Goal: Information Seeking & Learning: Compare options

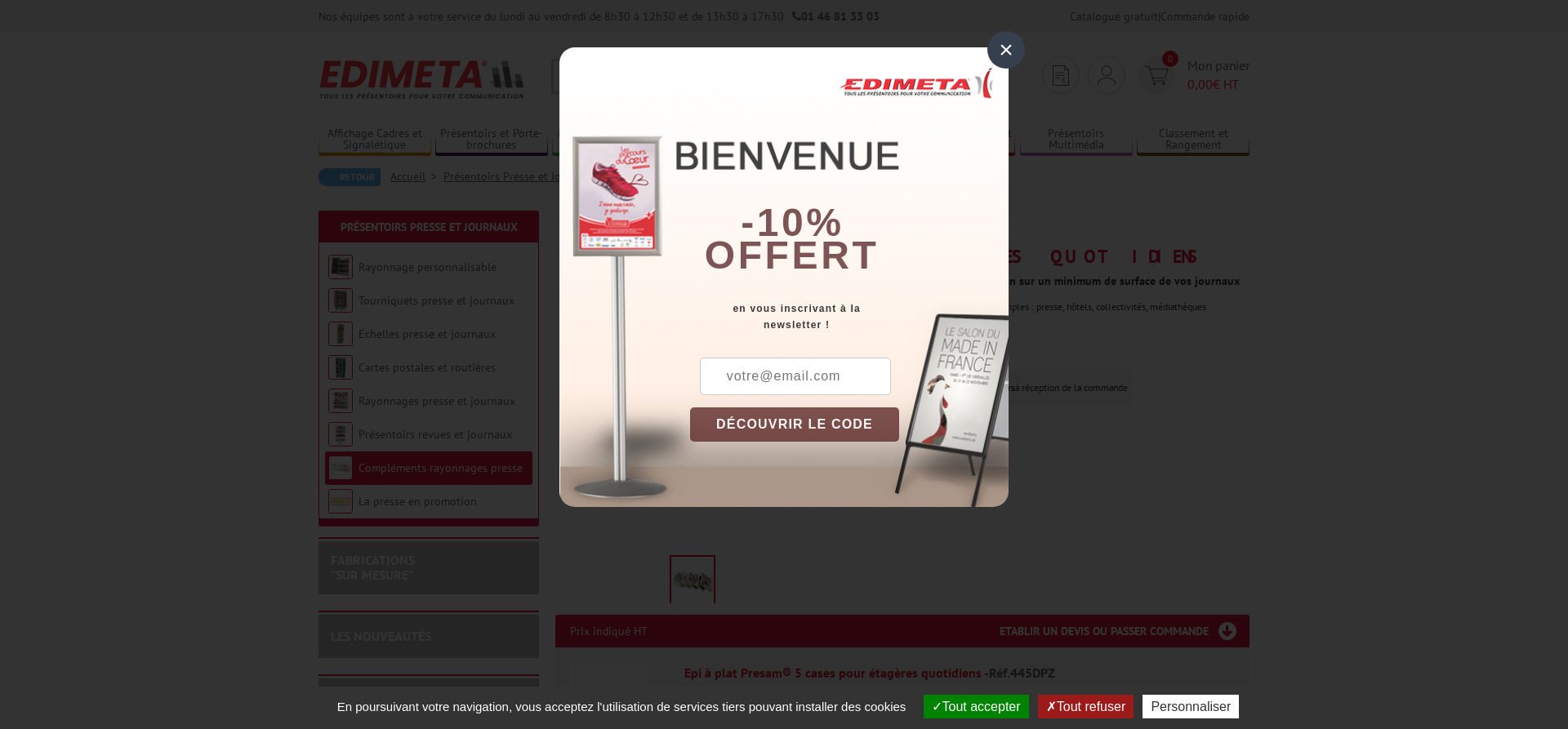
click at [1006, 44] on div "×" at bounding box center [1006, 49] width 37 height 37
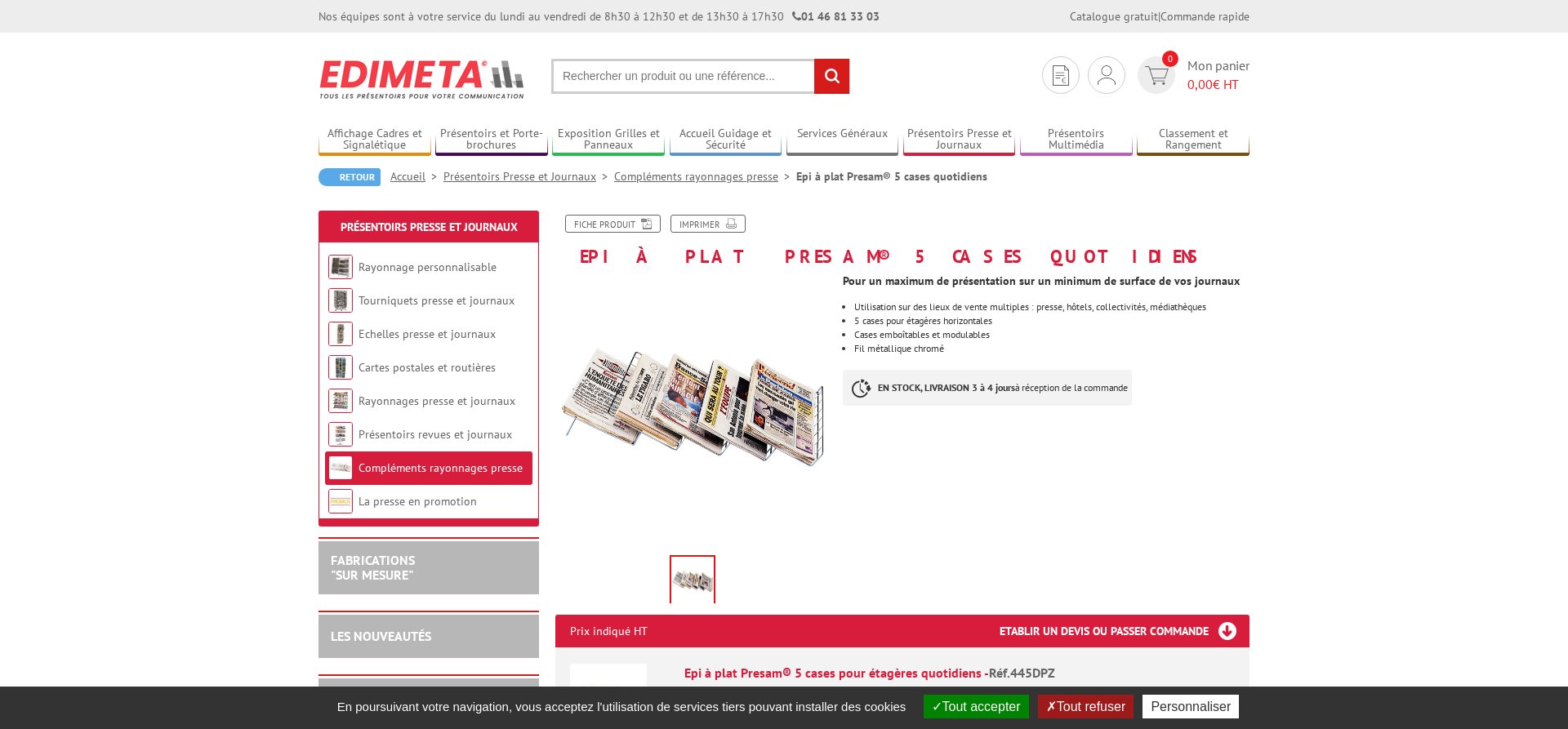
click at [689, 175] on link "Compléments rayonnages presse" at bounding box center [705, 176] width 182 height 15
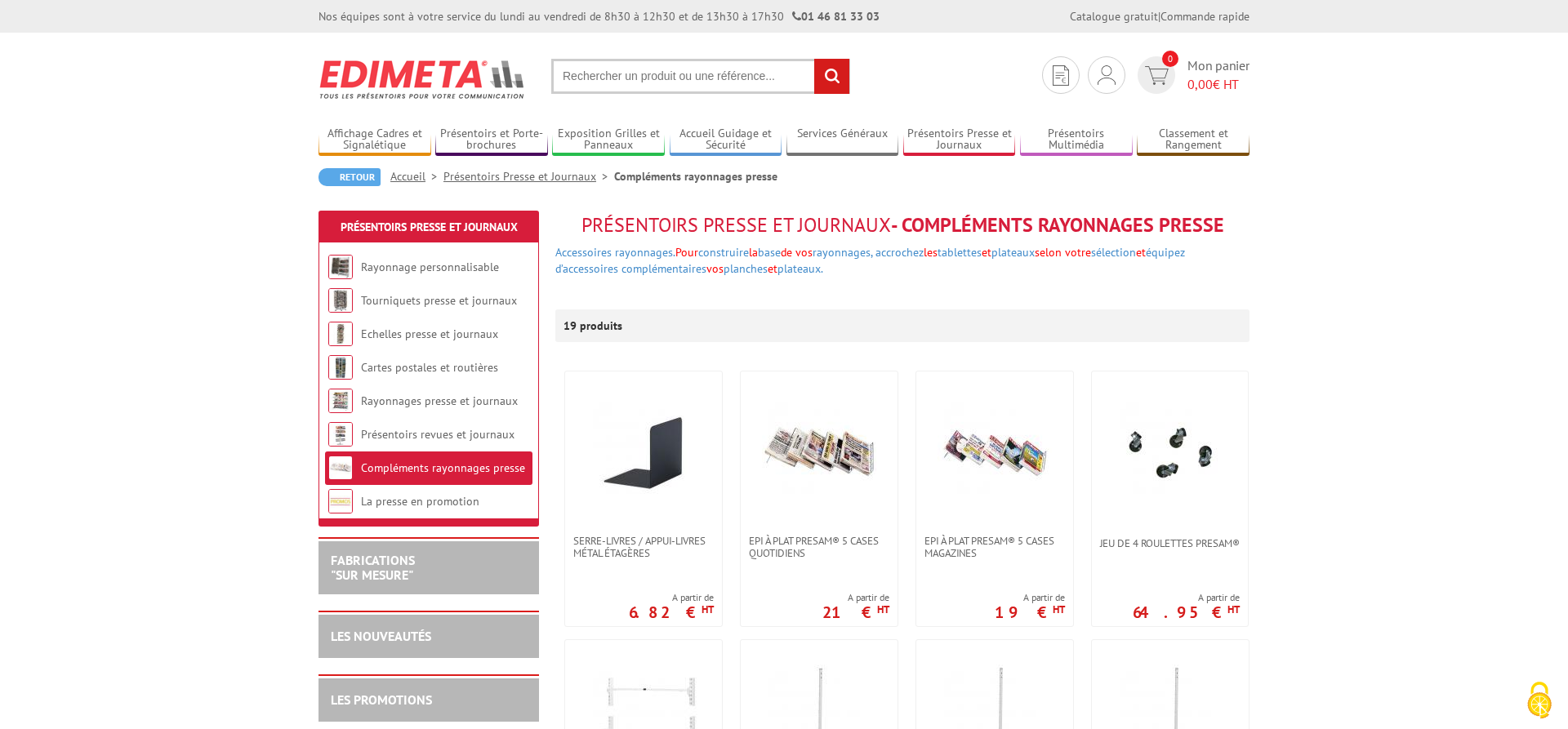
click at [524, 173] on link "Présentoirs Presse et Journaux" at bounding box center [529, 176] width 171 height 15
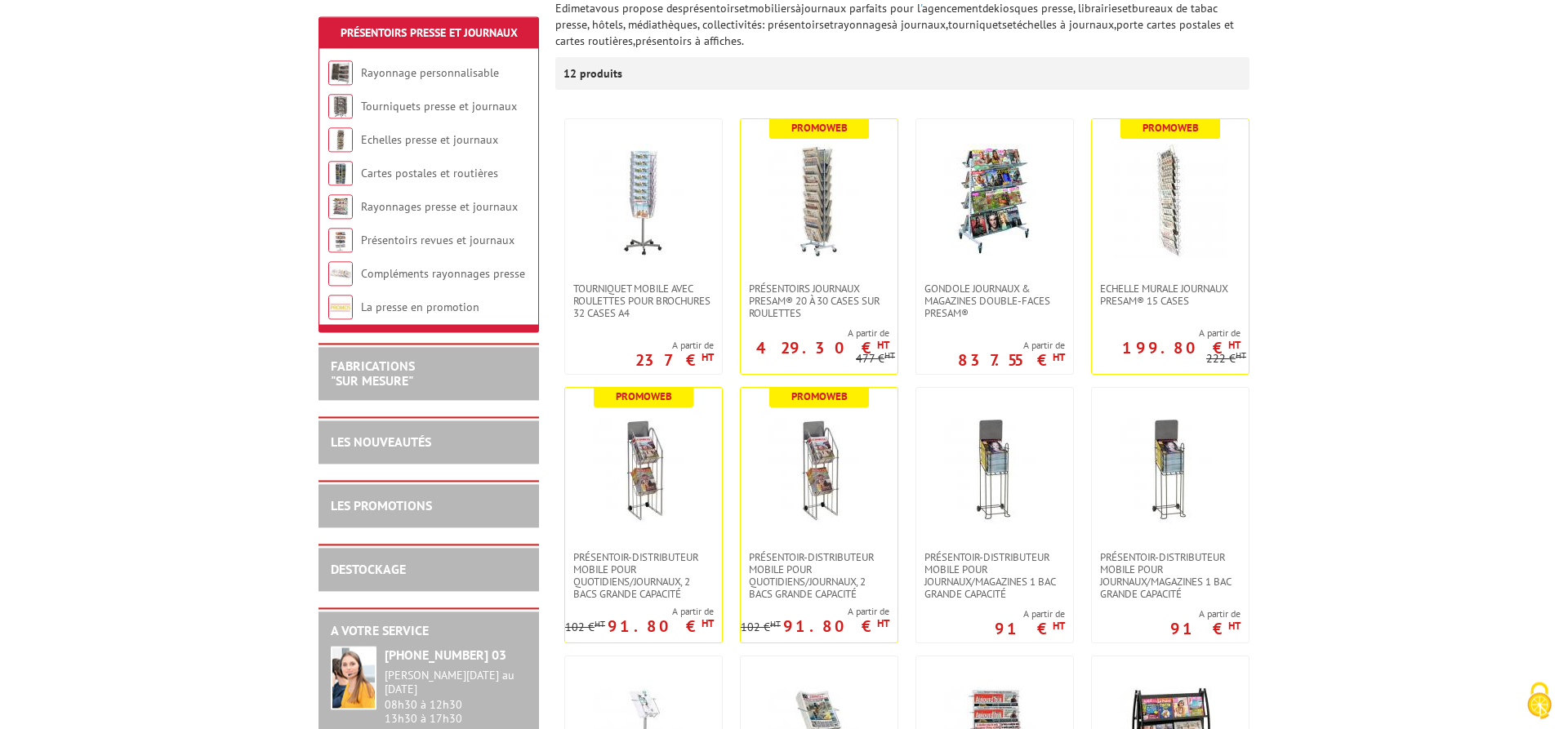
scroll to position [250, 0]
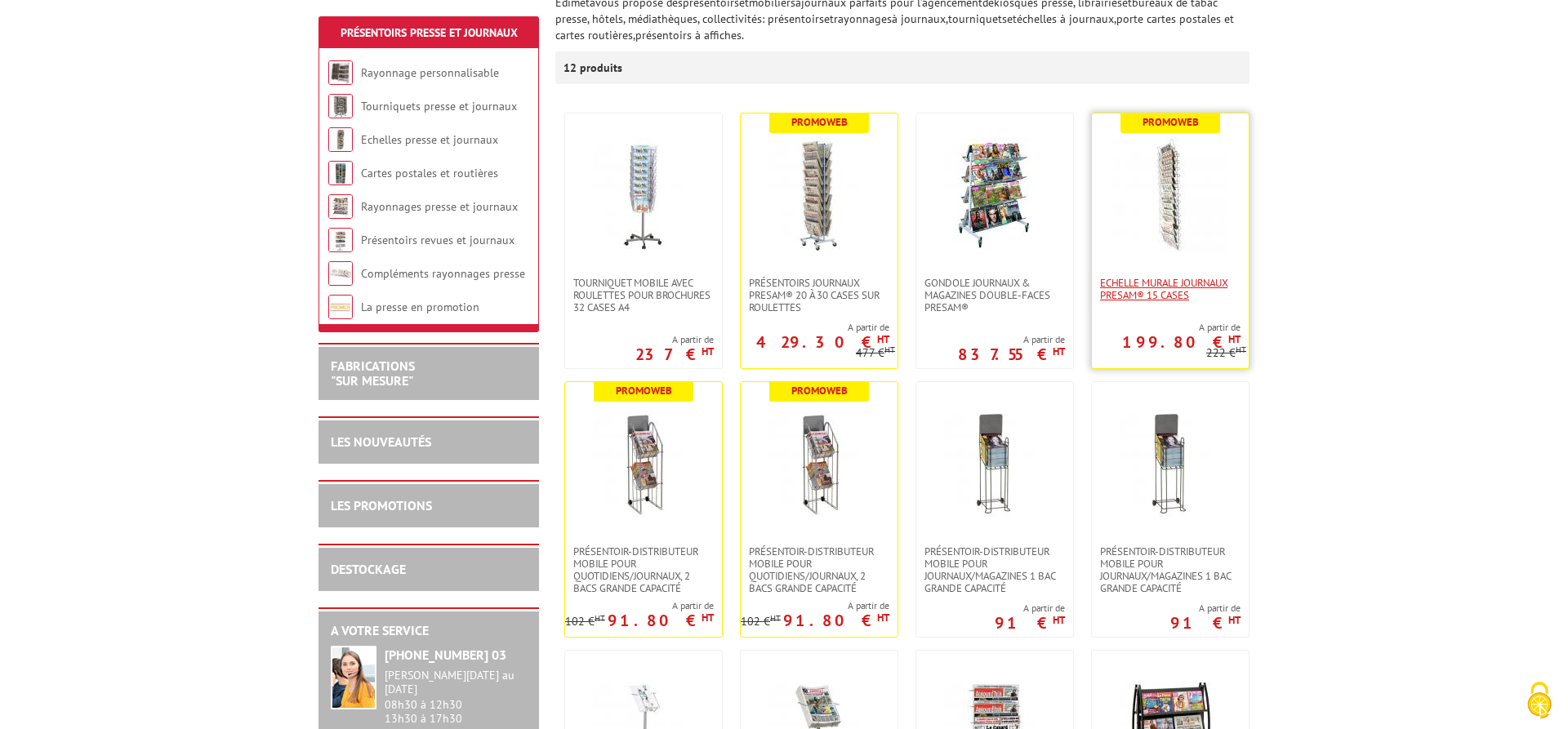
click at [1184, 282] on span "Echelle murale journaux Presam® 15 cases" at bounding box center [1170, 288] width 141 height 24
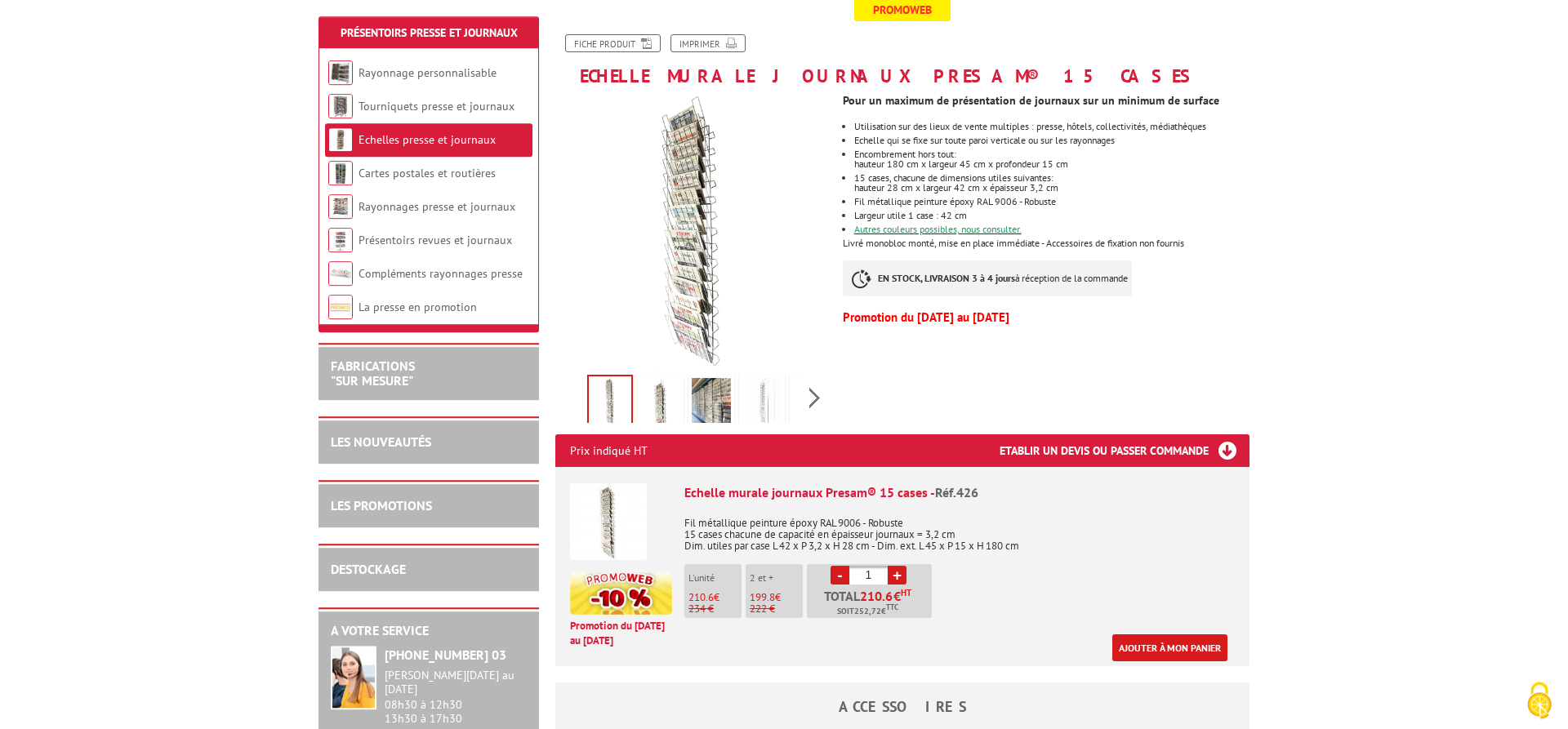
scroll to position [250, 0]
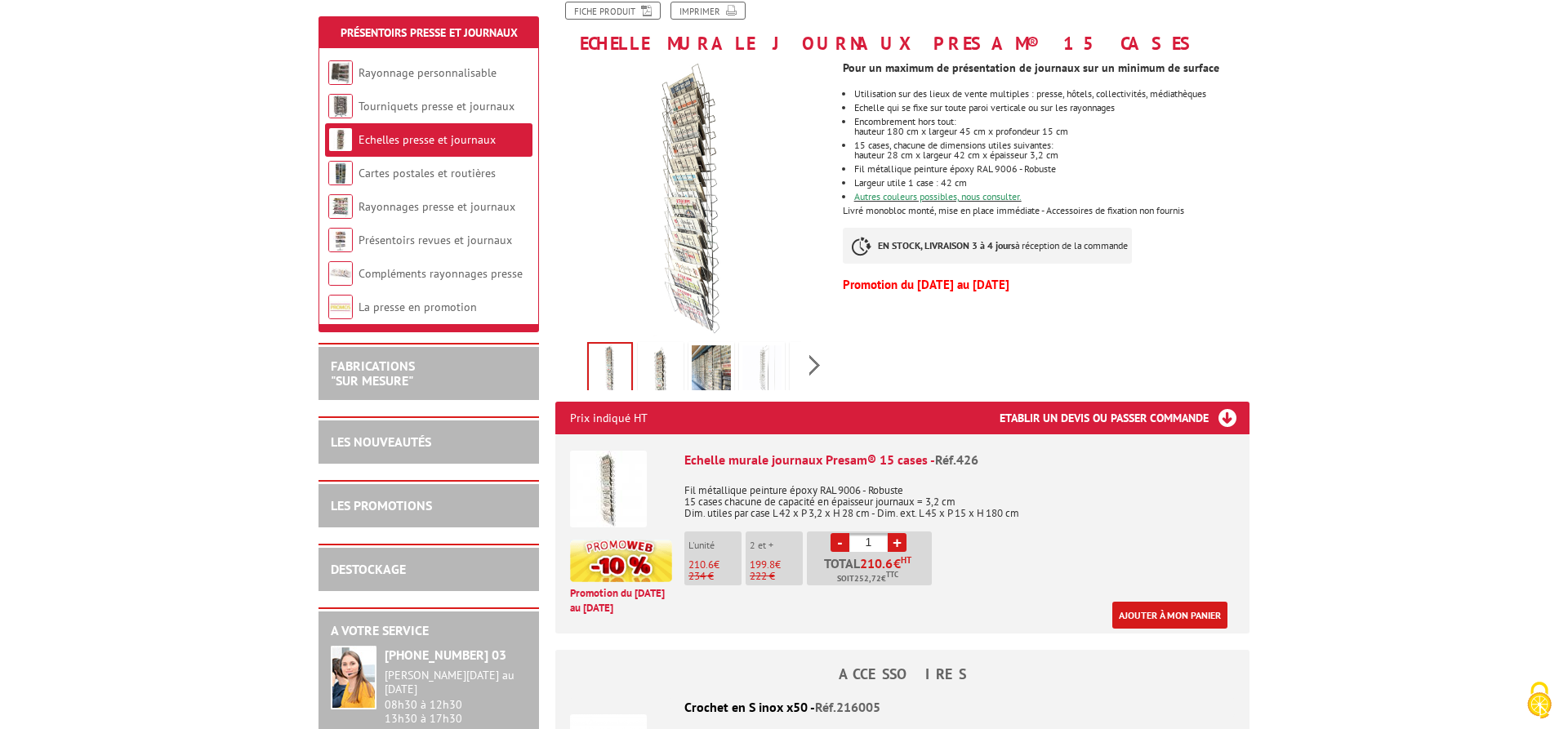
click at [390, 141] on link "Echelles presse et journaux" at bounding box center [427, 139] width 137 height 15
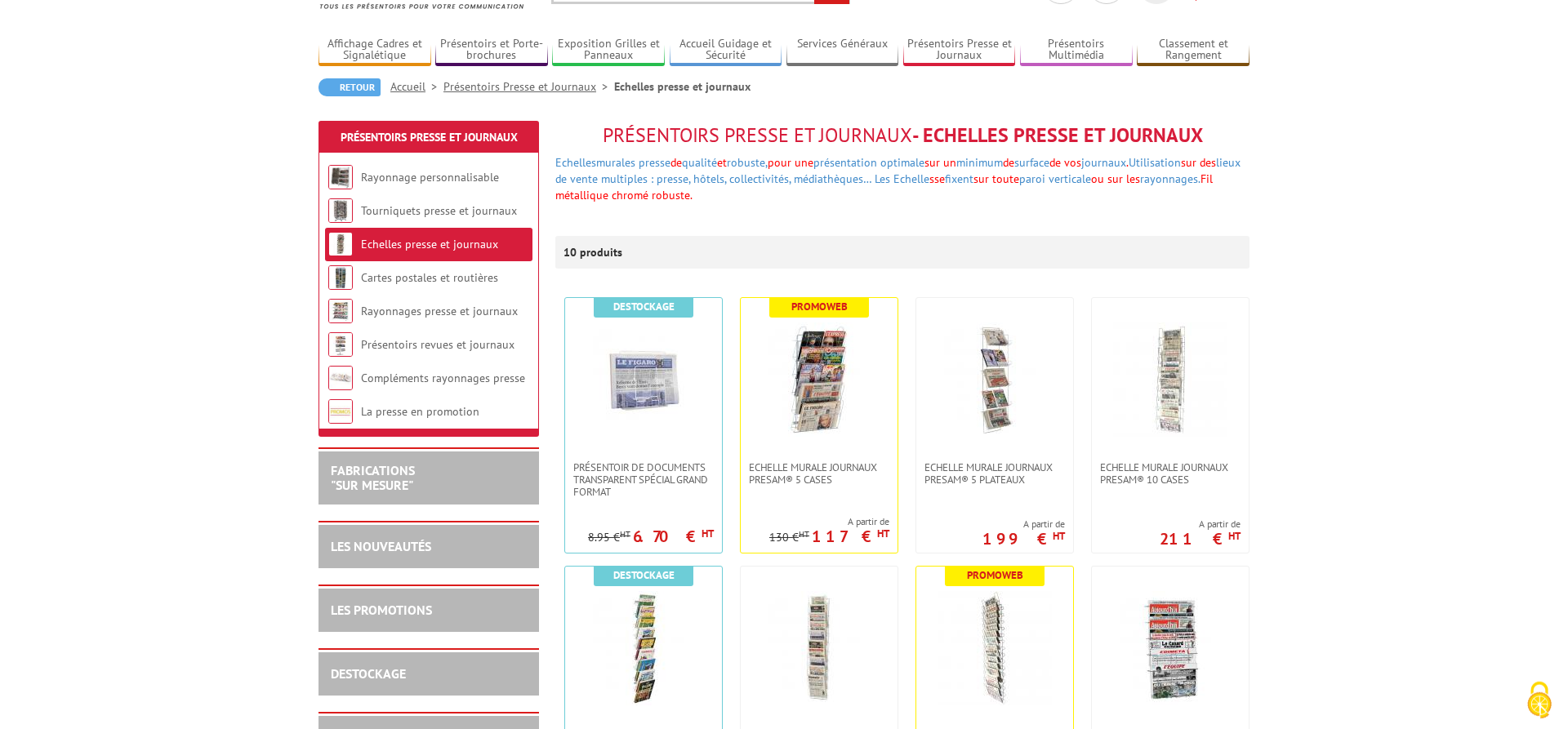
scroll to position [250, 0]
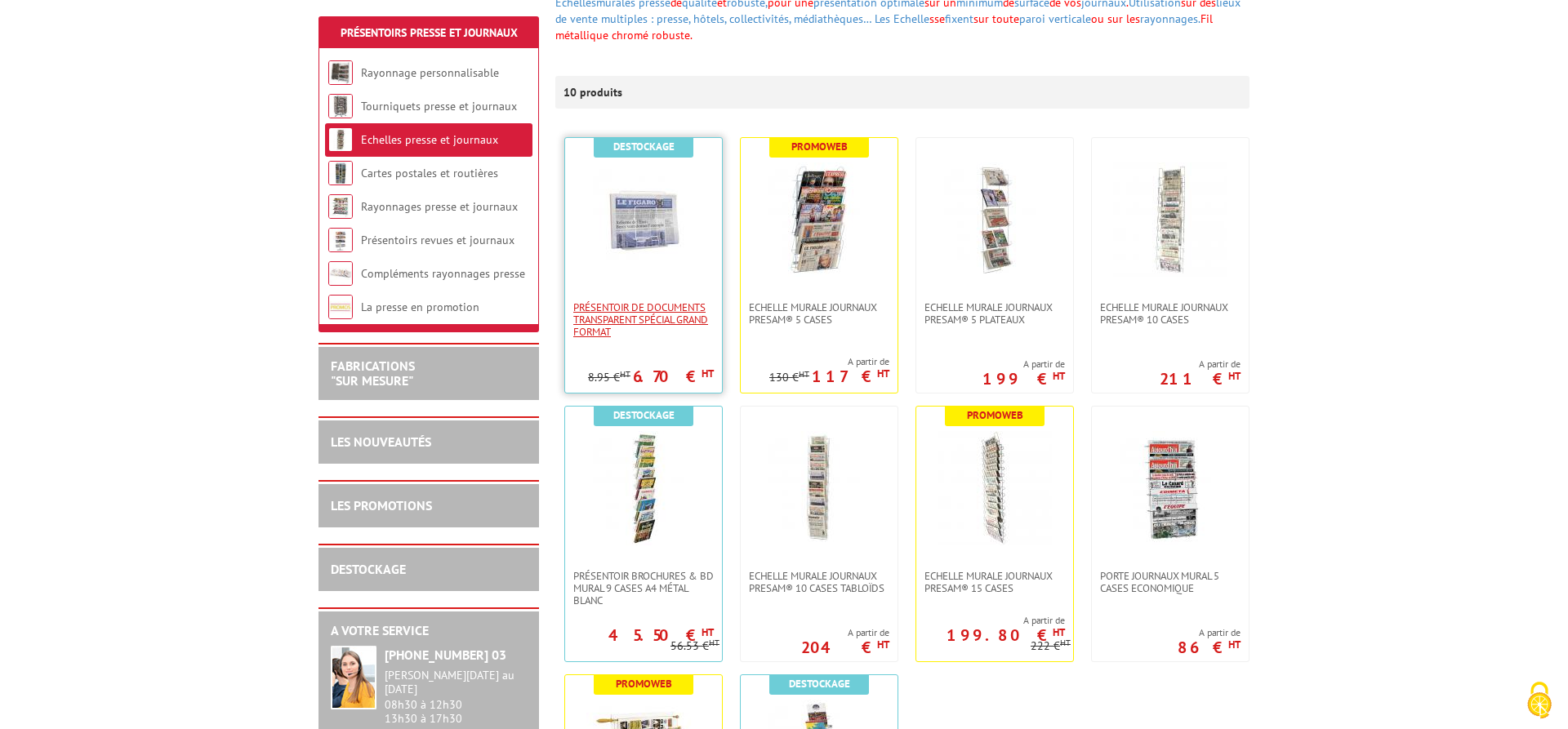
click at [634, 314] on span "PRÉSENTOIR DE DOCUMENTS TRANSPARENT SPÉCIAL GRAND FORMAT" at bounding box center [644, 320] width 141 height 37
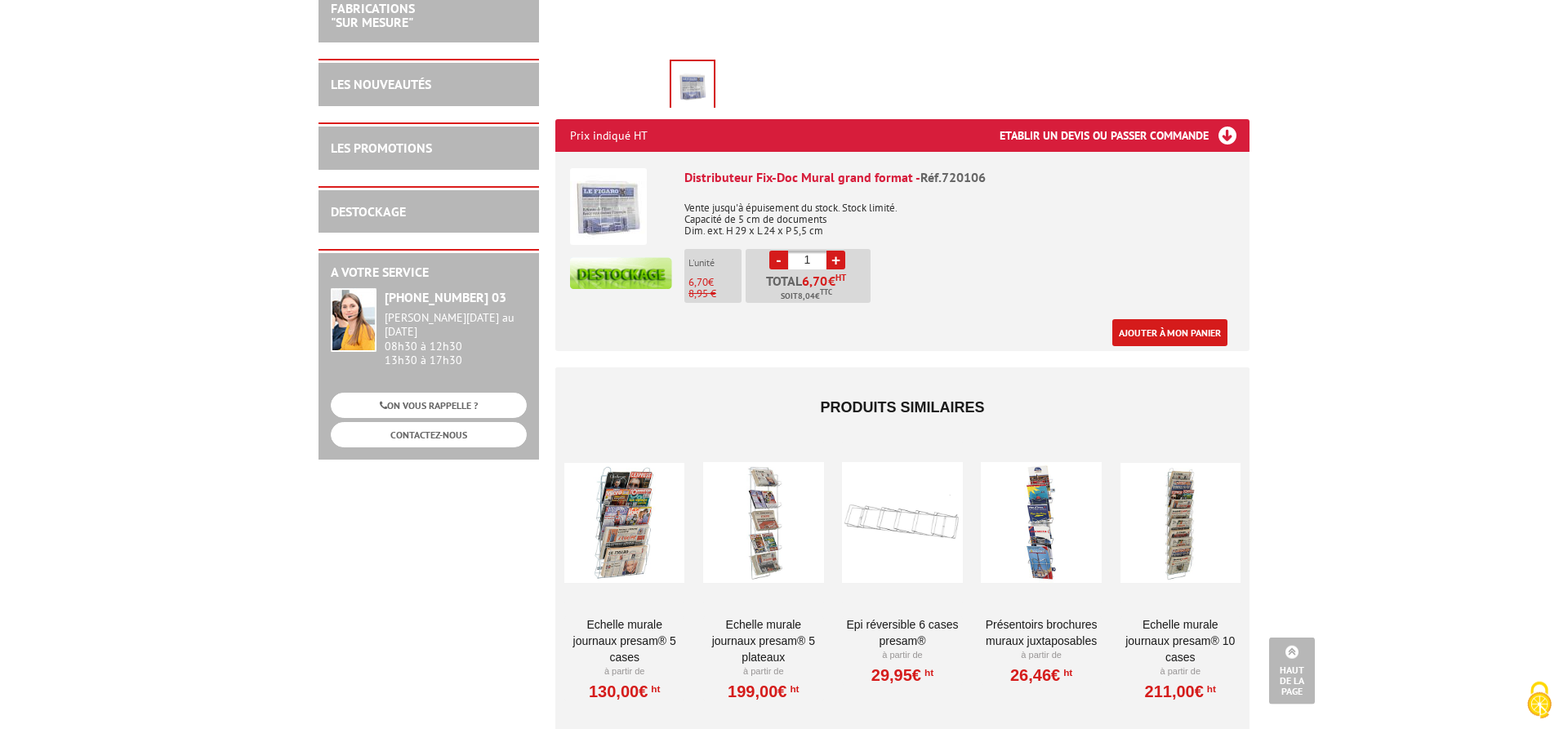
scroll to position [750, 0]
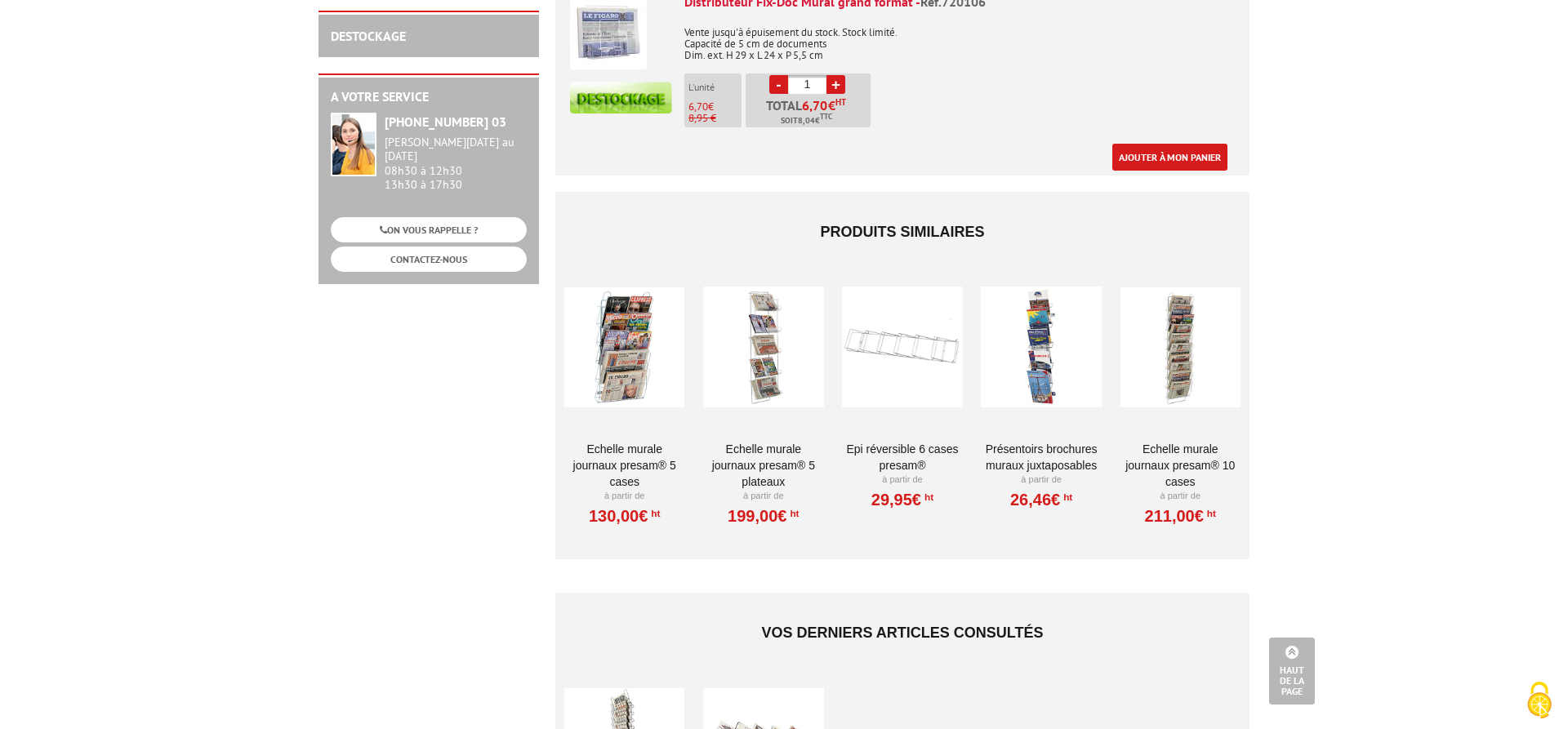
click at [1040, 441] on link "Présentoirs brochures muraux juxtaposables" at bounding box center [1040, 457] width 120 height 33
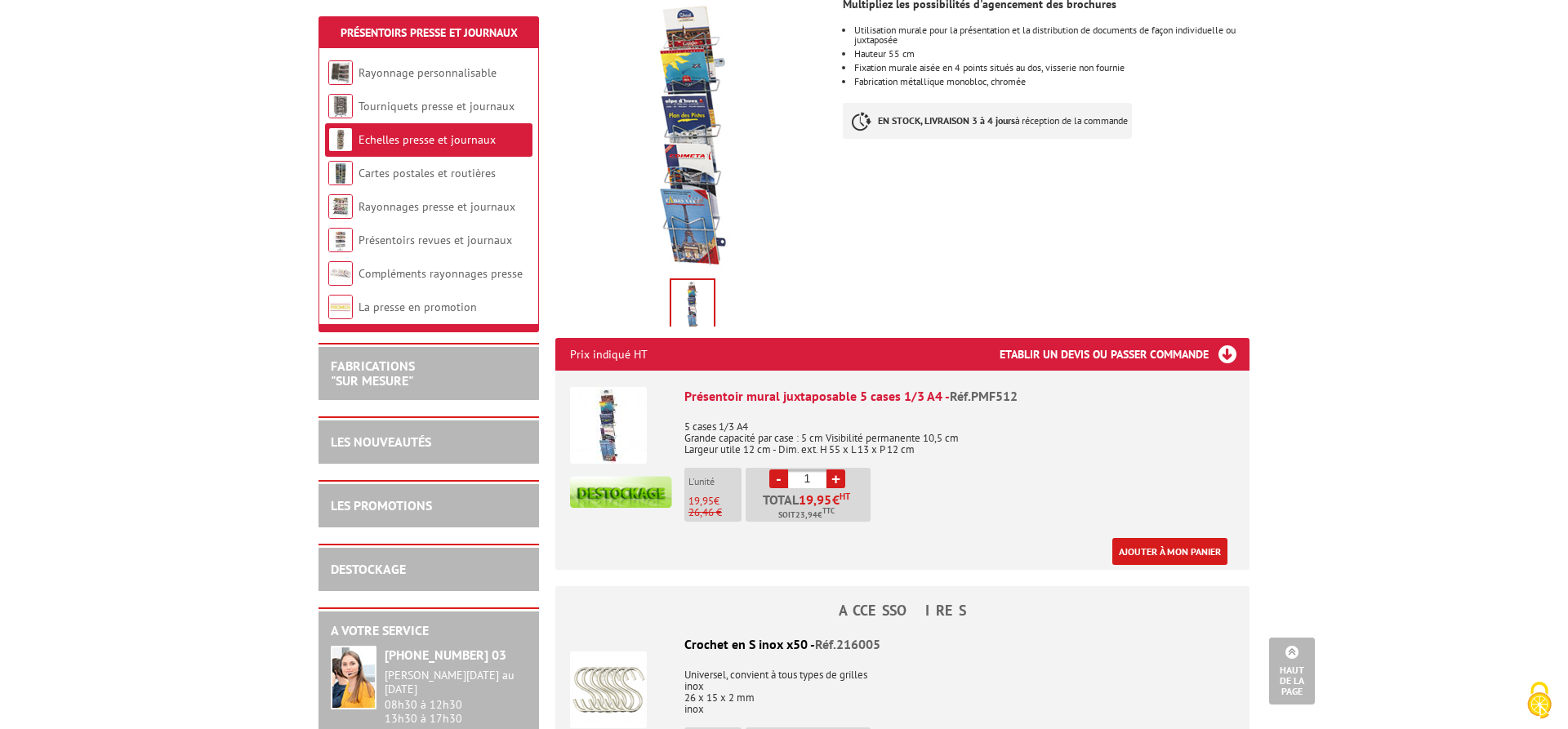
scroll to position [250, 0]
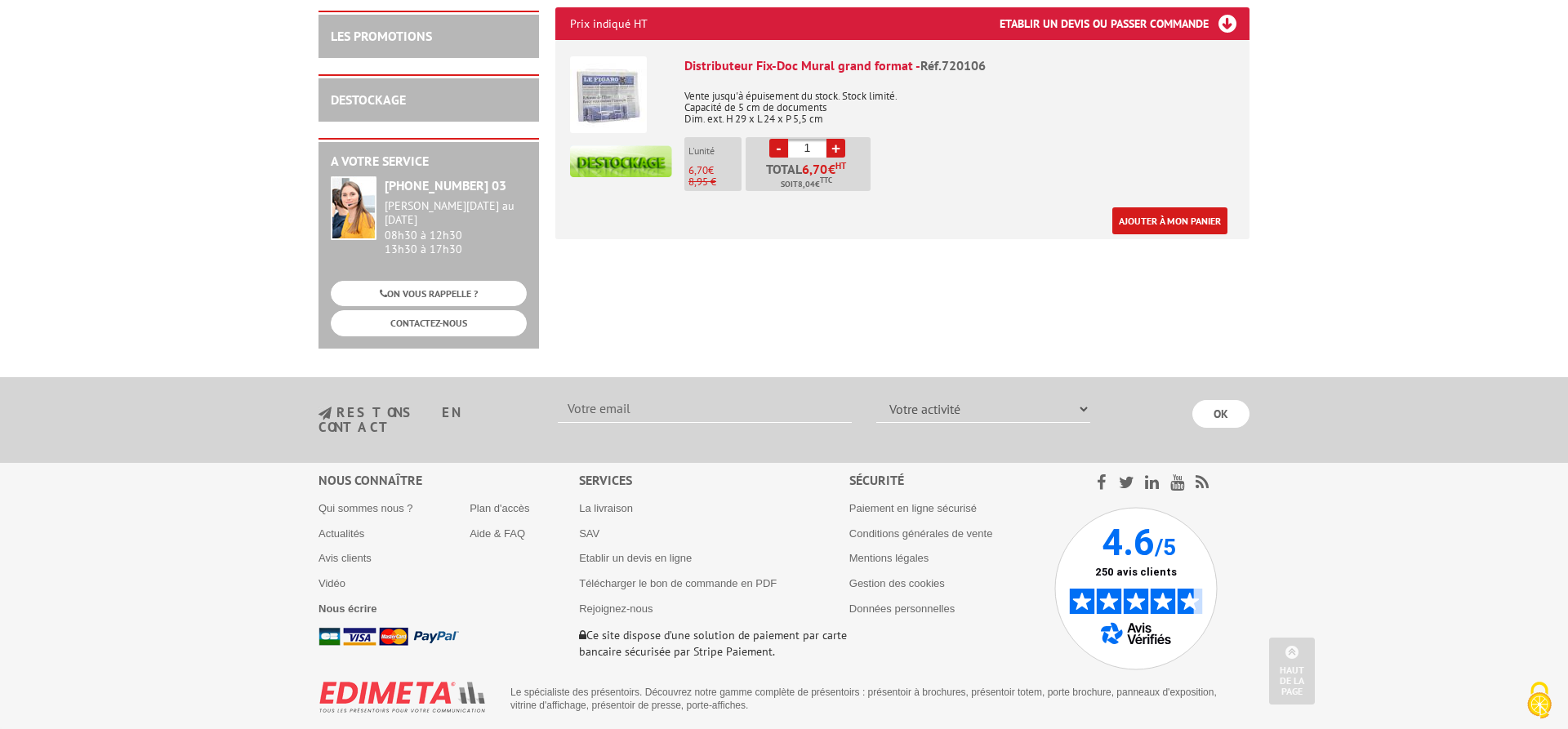
scroll to position [664, 0]
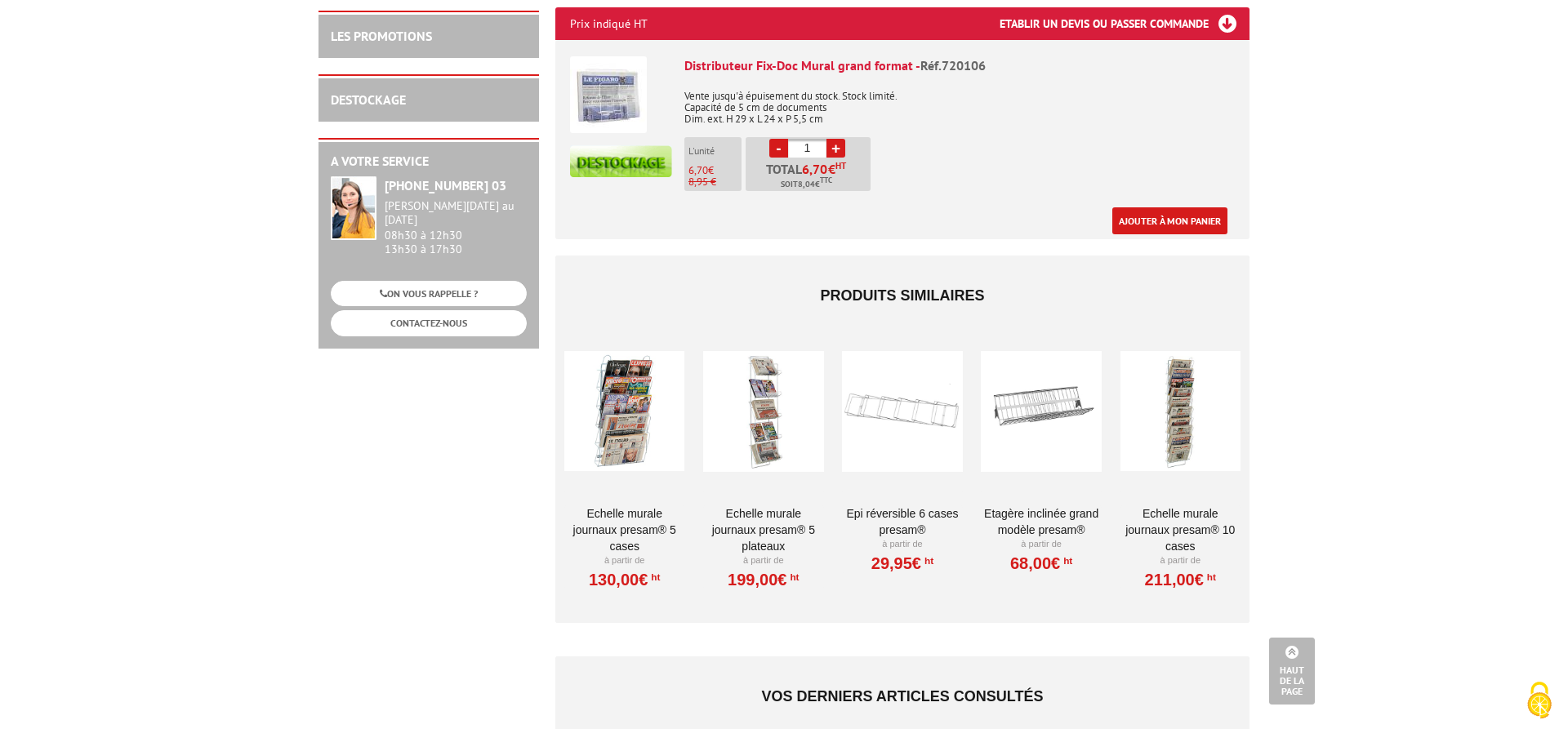
click at [749, 506] on link "Echelle murale journaux Presam® 5 plateaux" at bounding box center [763, 529] width 120 height 49
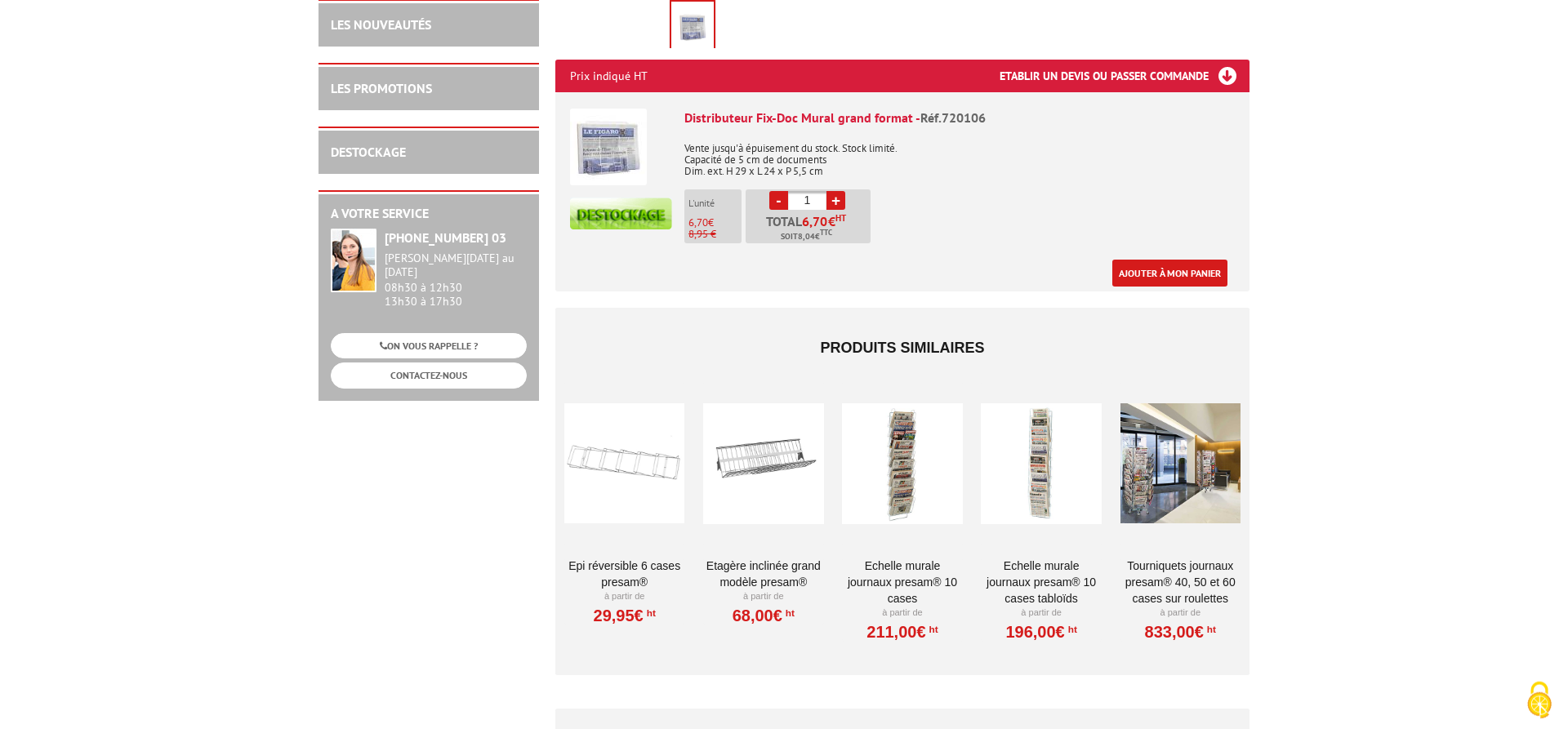
scroll to position [580, 0]
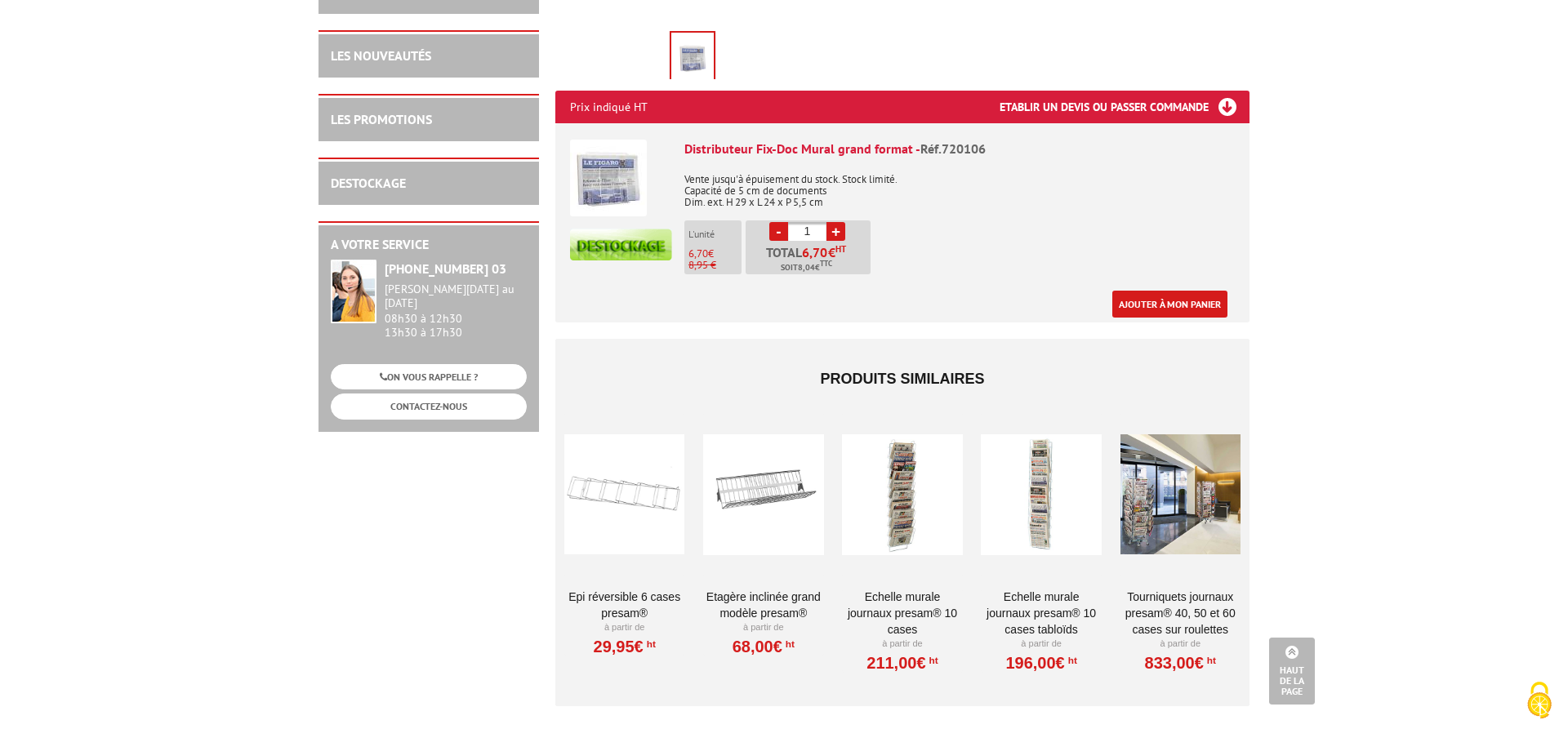
click at [890, 589] on link "Echelle murale journaux Presam® 10 cases" at bounding box center [902, 613] width 120 height 49
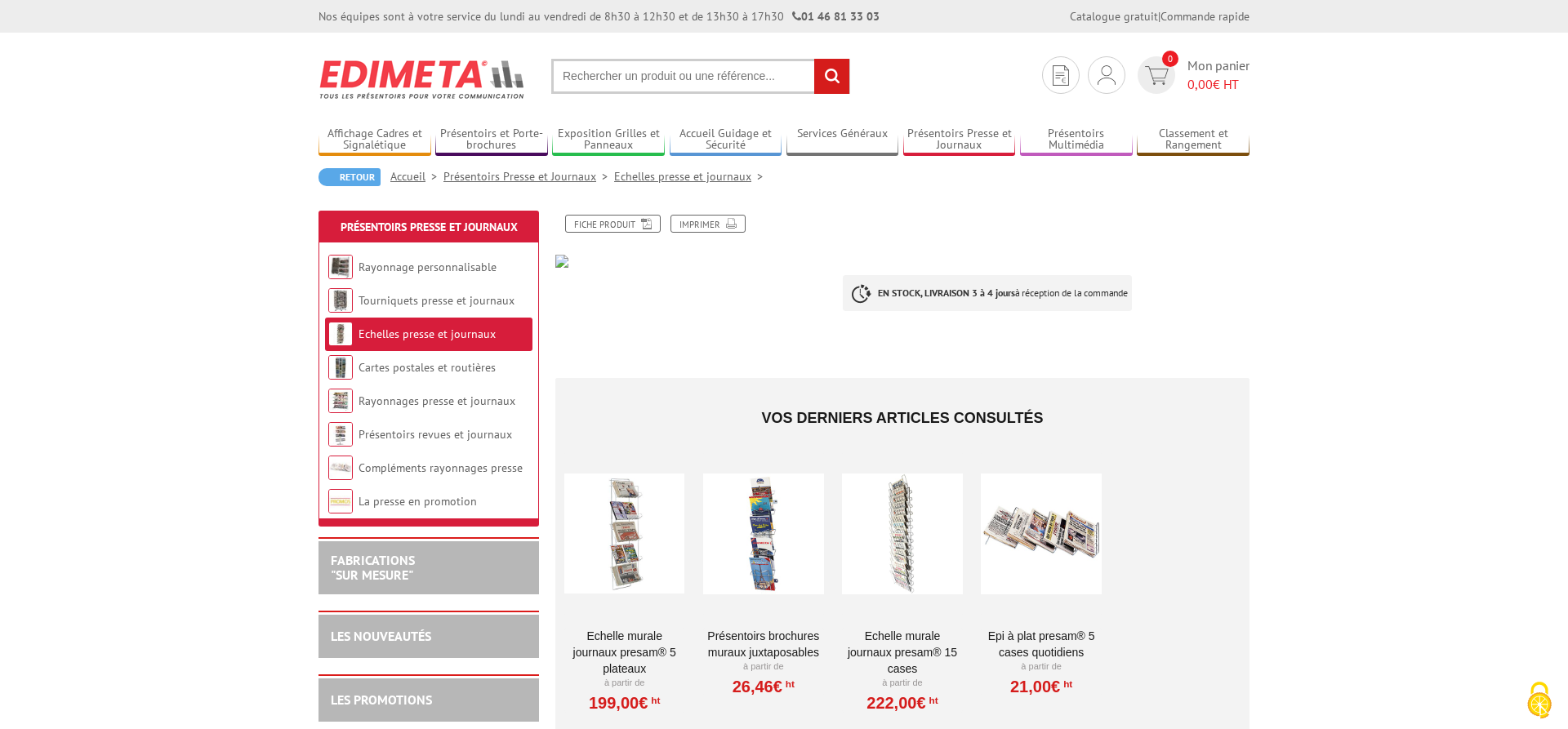
click at [371, 339] on link "Echelles presse et journaux" at bounding box center [427, 333] width 137 height 15
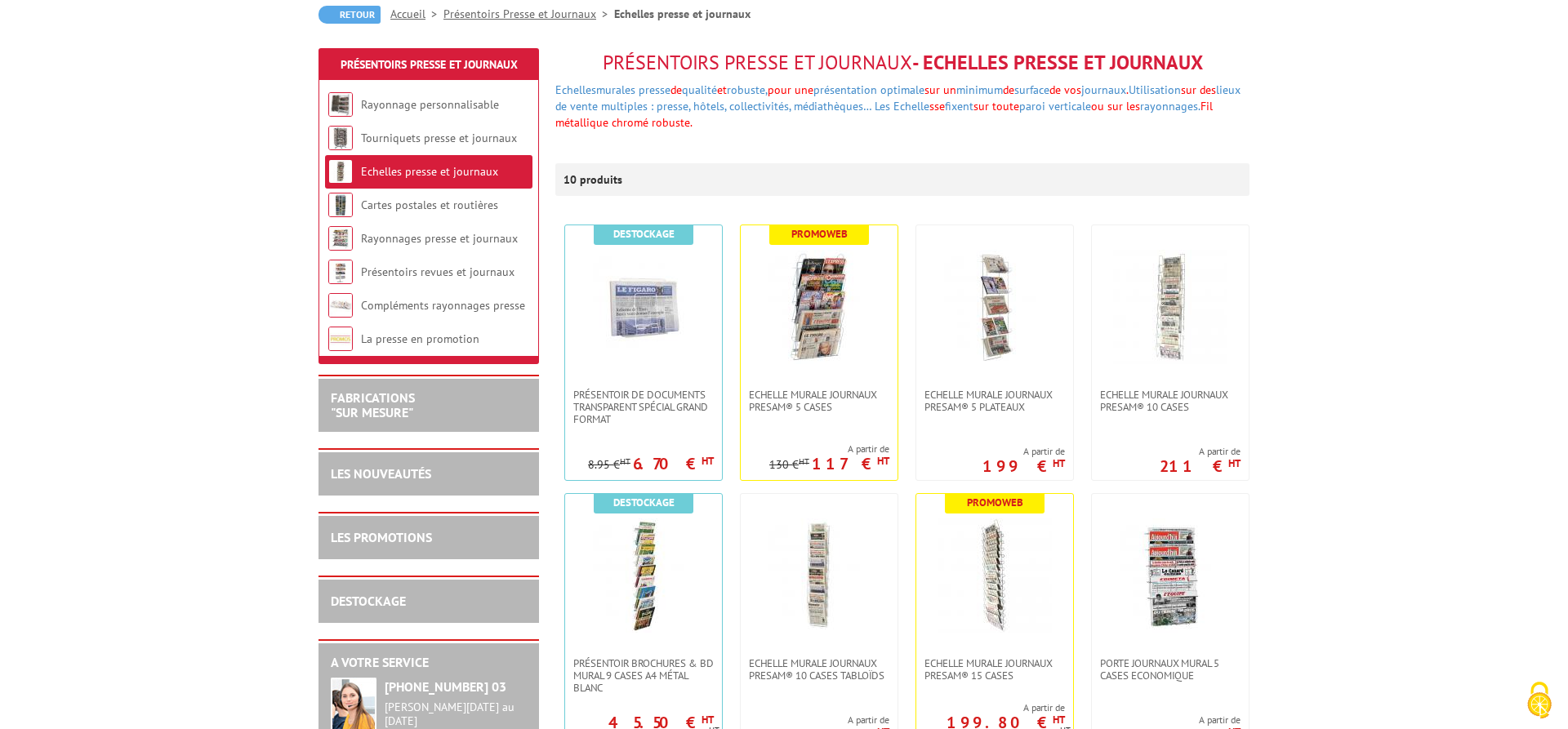
scroll to position [167, 0]
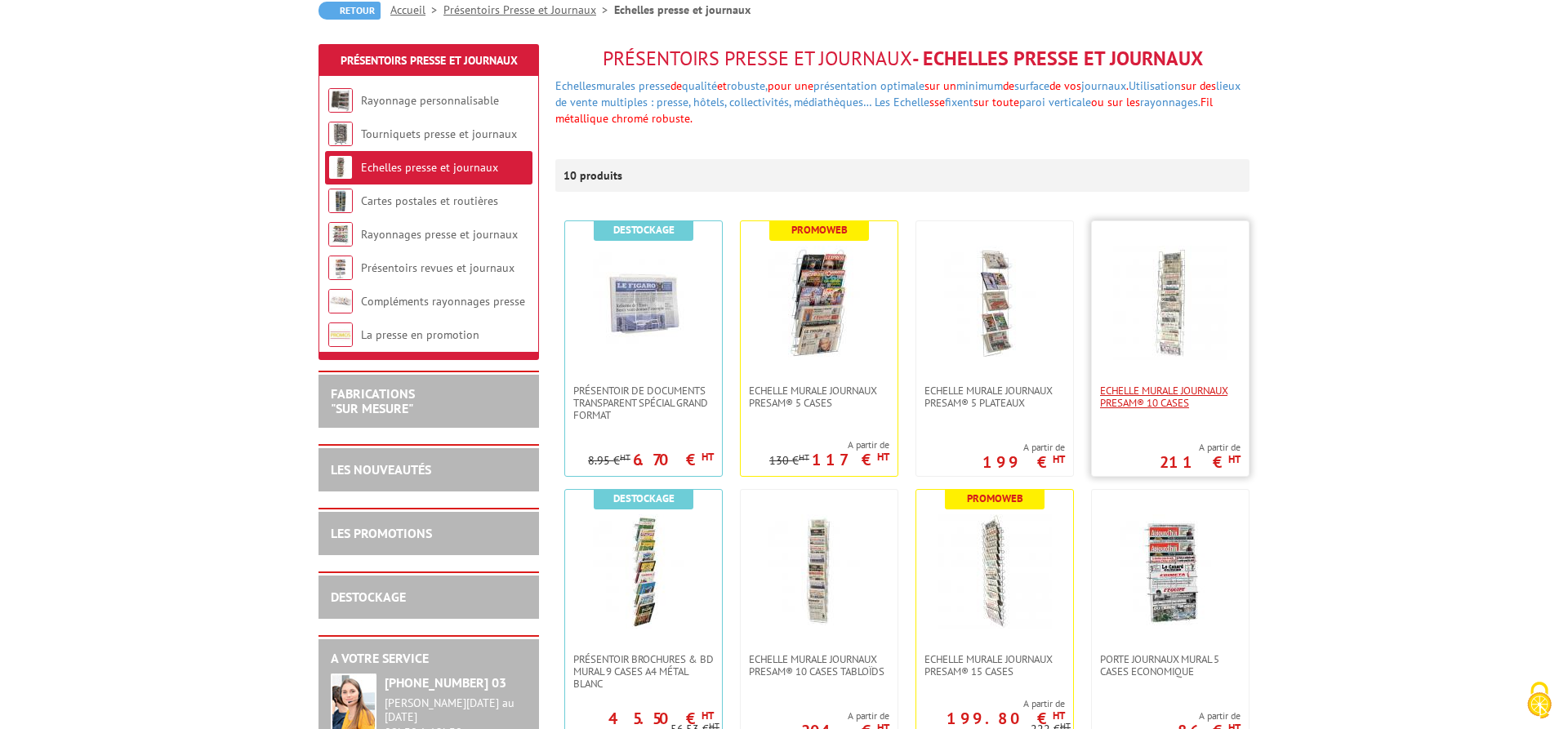
click at [1180, 390] on span "Echelle murale journaux Presam® 10 cases" at bounding box center [1170, 396] width 141 height 24
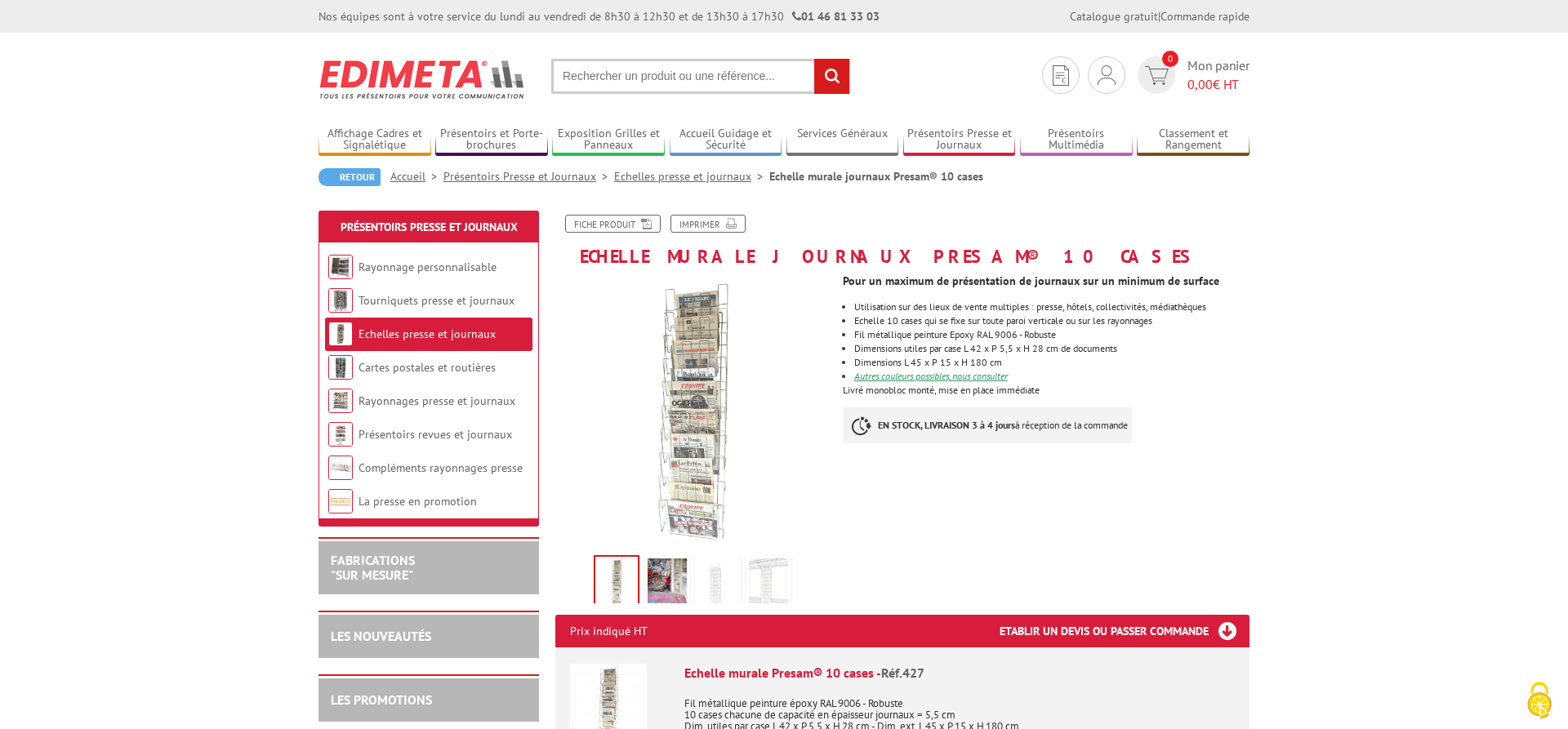
click at [448, 333] on link "Echelles presse et journaux" at bounding box center [427, 333] width 137 height 15
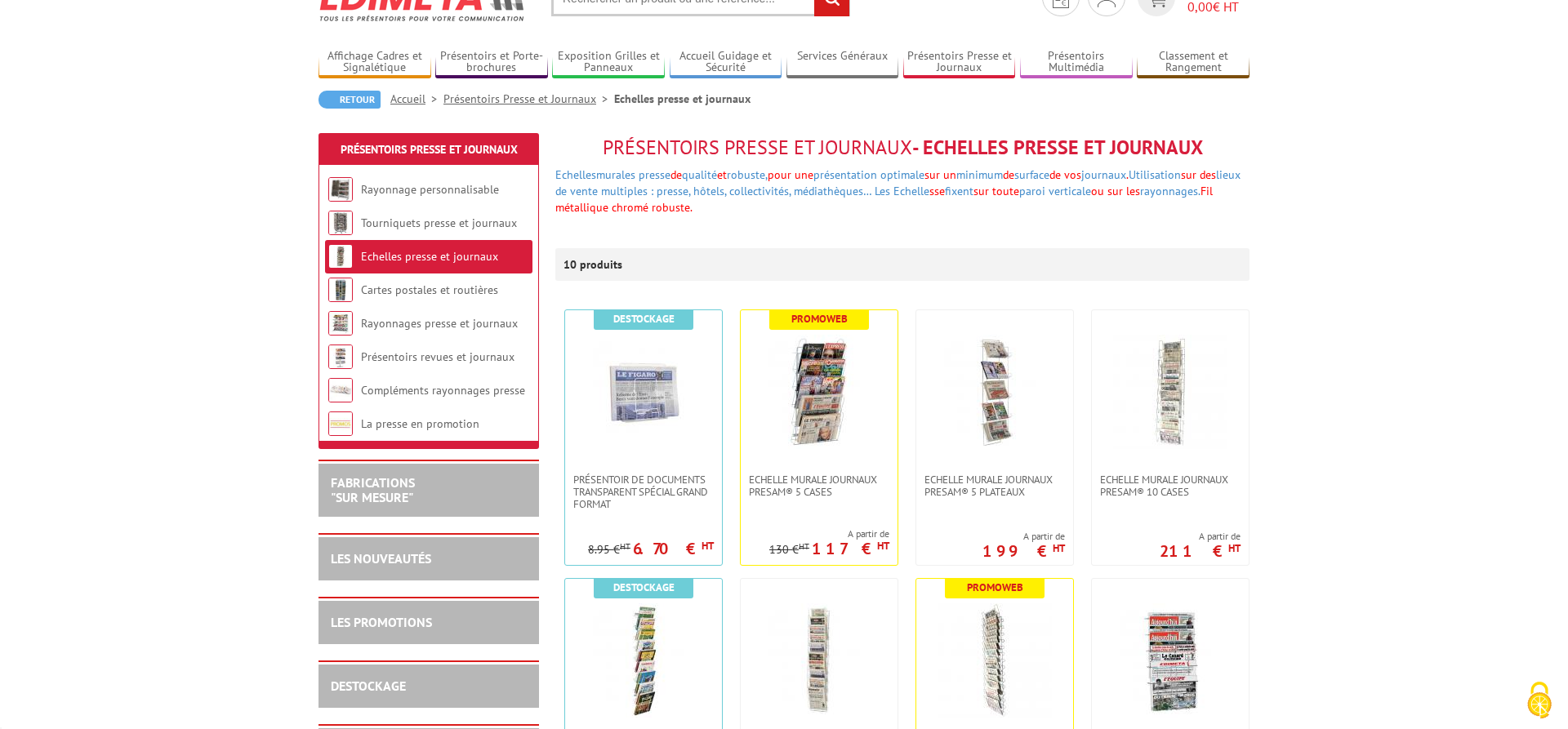
scroll to position [83, 0]
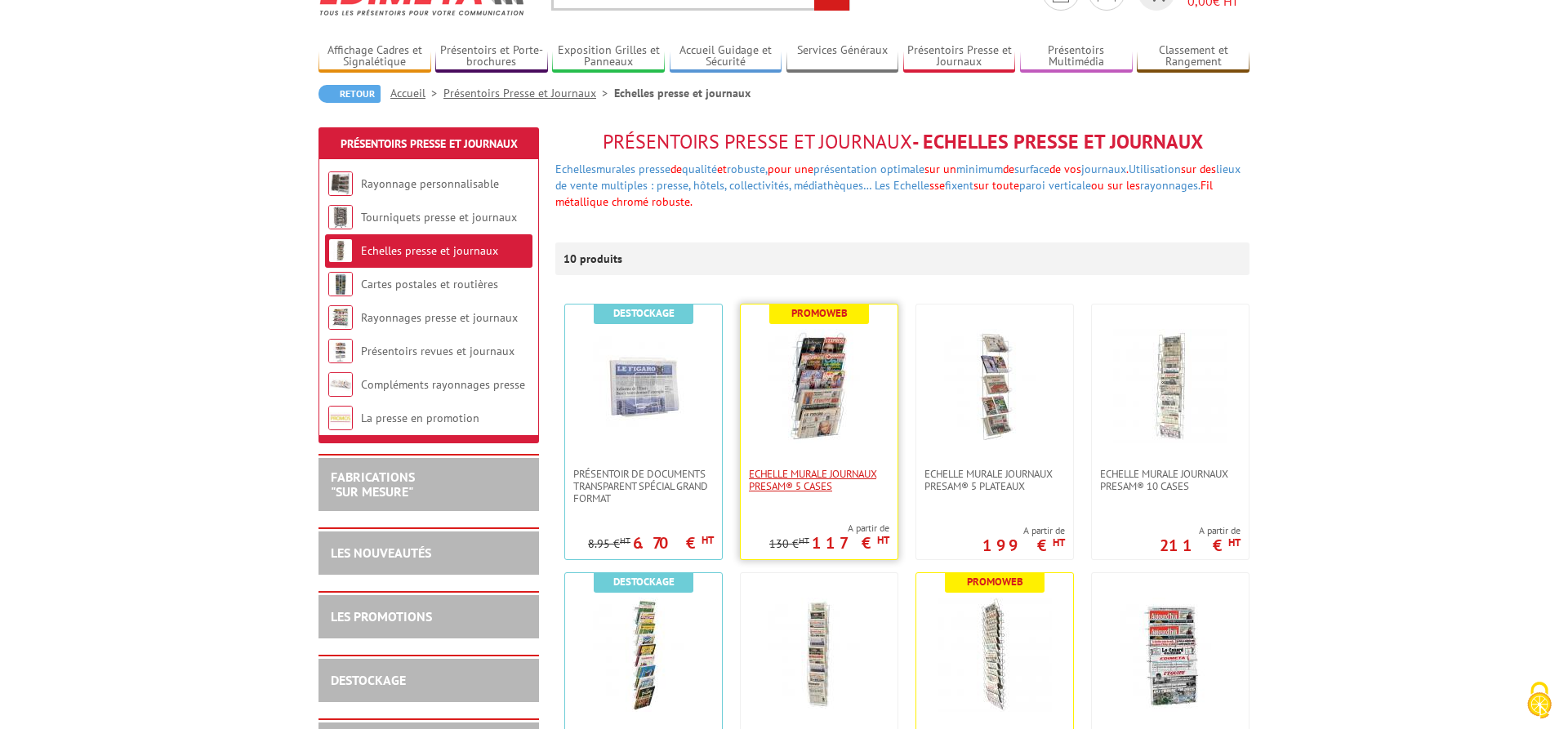
click at [815, 474] on span "Echelle murale journaux Presam® 5 cases" at bounding box center [819, 480] width 141 height 24
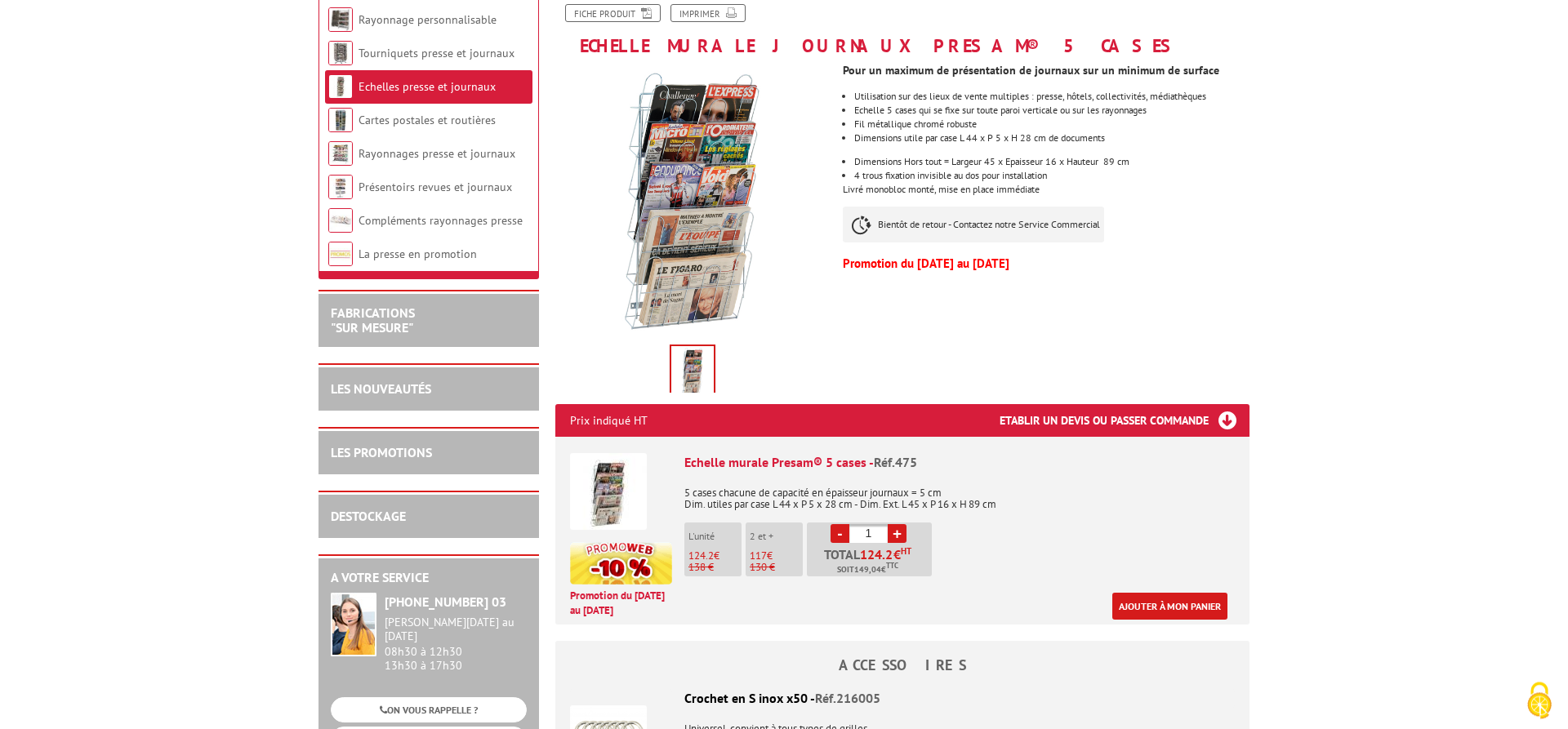
scroll to position [250, 0]
